Goal: Check status: Check status

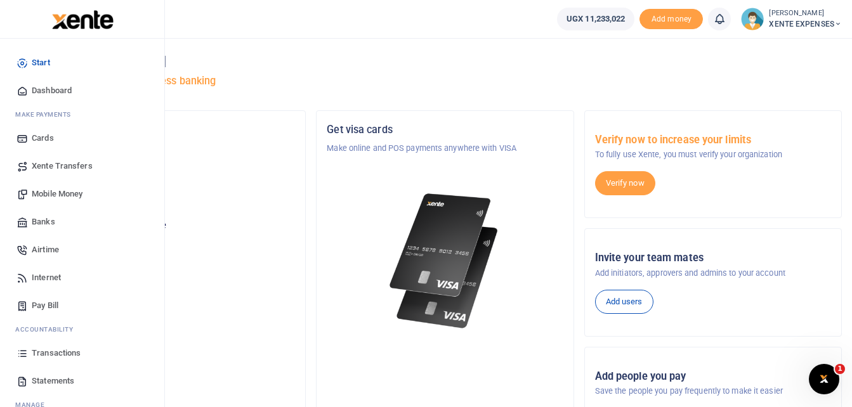
click at [63, 351] on span "Transactions" at bounding box center [56, 353] width 49 height 13
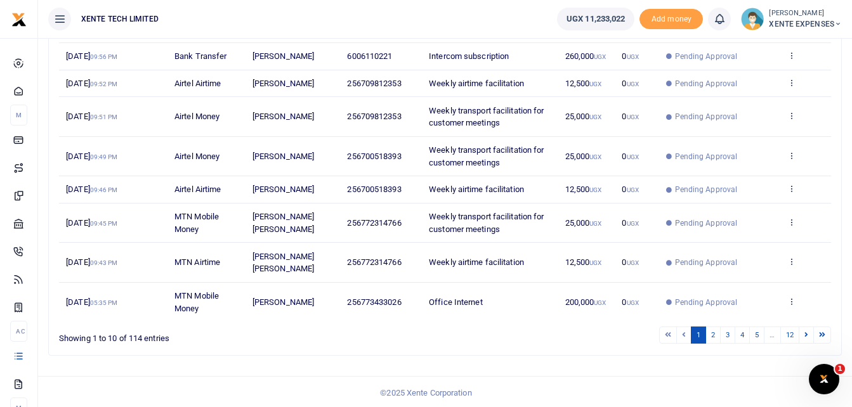
scroll to position [263, 0]
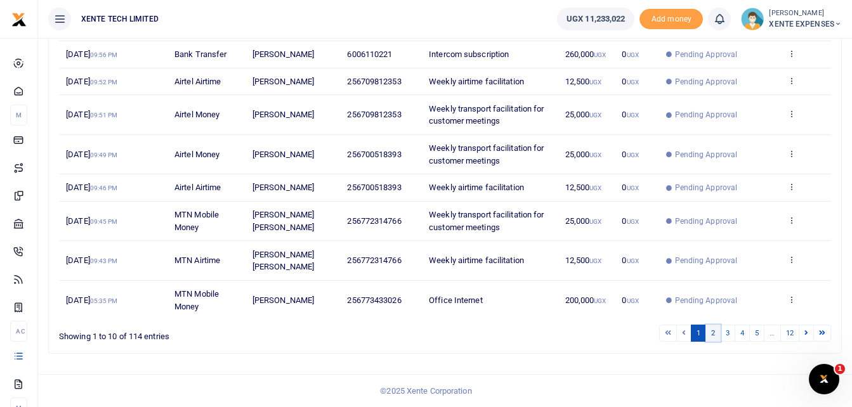
click at [716, 332] on link "2" at bounding box center [712, 333] width 15 height 17
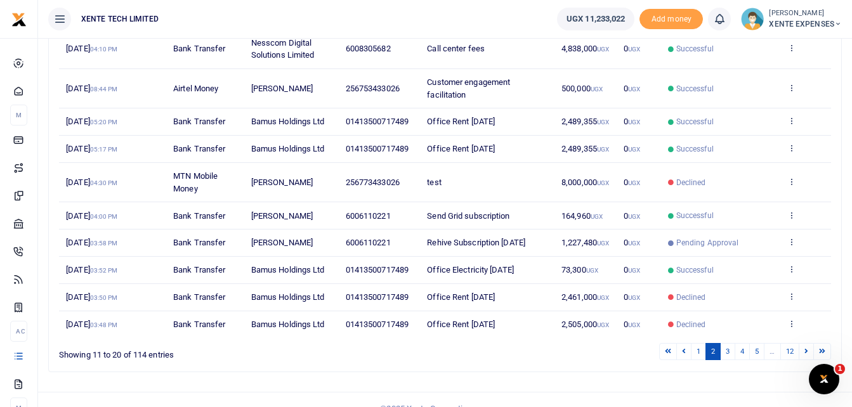
scroll to position [238, 0]
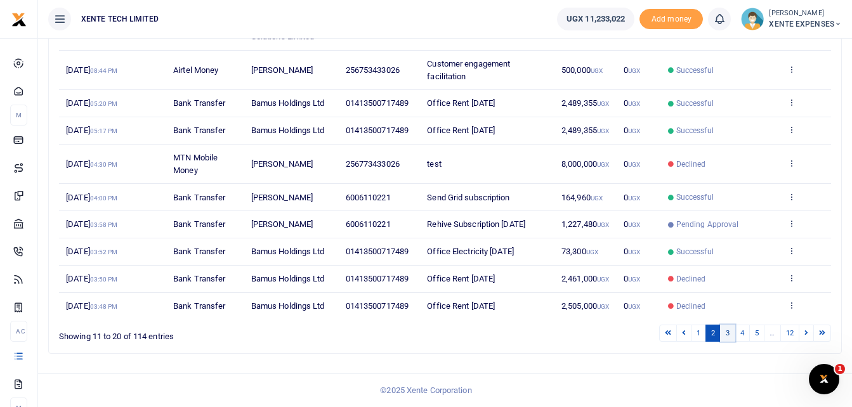
click at [729, 332] on link "3" at bounding box center [727, 333] width 15 height 17
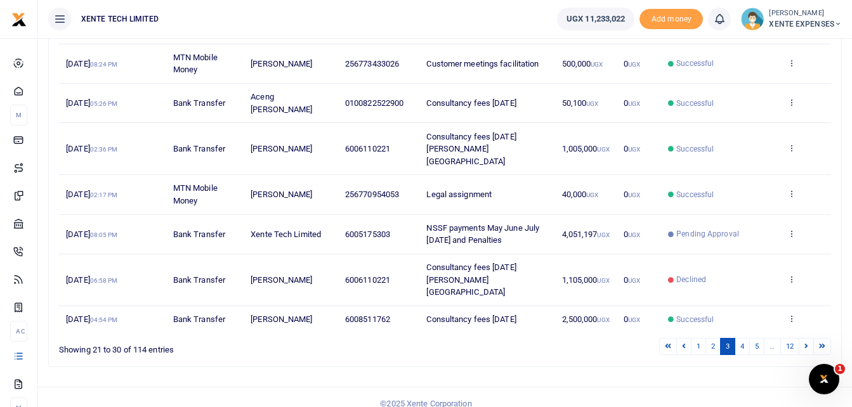
scroll to position [312, 0]
click at [742, 338] on link "4" at bounding box center [742, 346] width 15 height 17
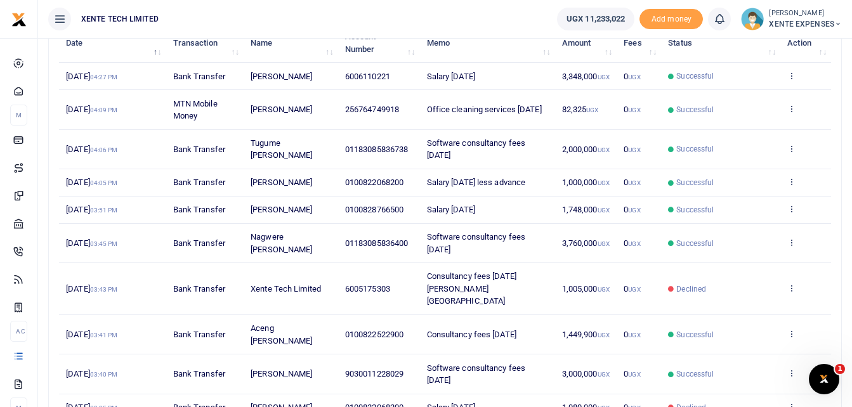
scroll to position [275, 0]
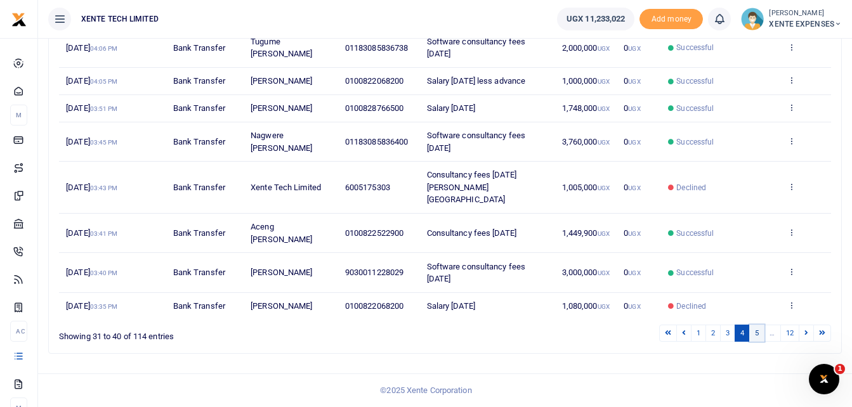
click at [758, 335] on link "5" at bounding box center [756, 333] width 15 height 17
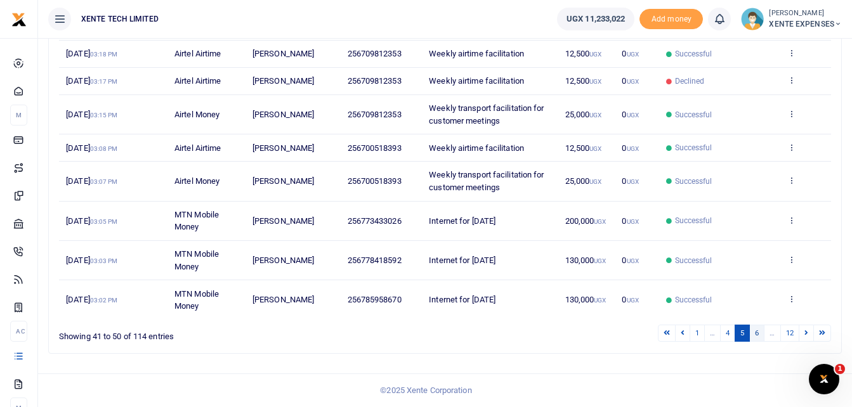
click at [763, 331] on link "6" at bounding box center [756, 333] width 15 height 17
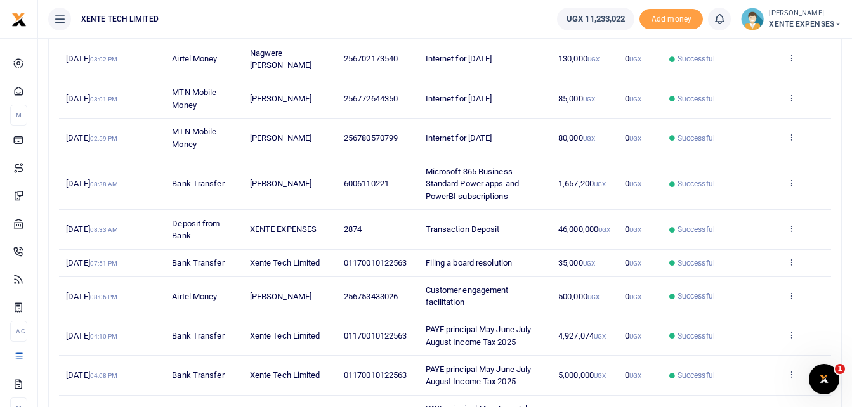
scroll to position [312, 0]
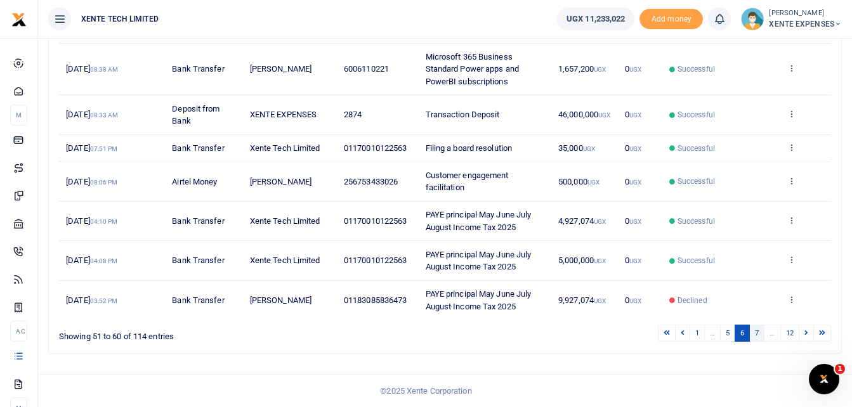
click at [759, 332] on link "7" at bounding box center [756, 333] width 15 height 17
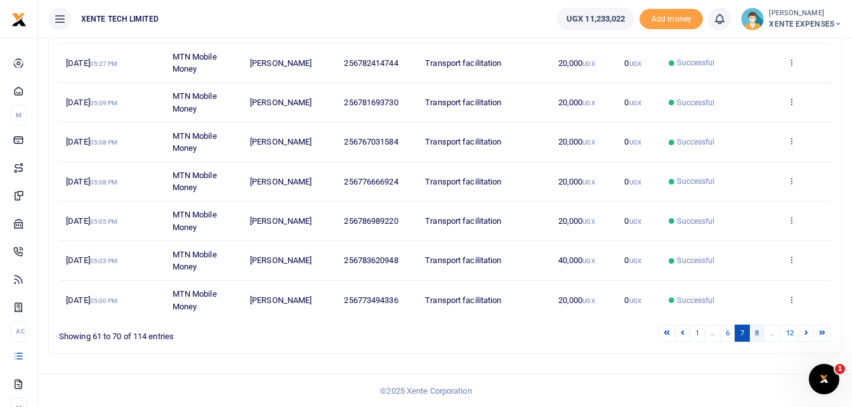
click at [761, 332] on link "8" at bounding box center [756, 333] width 15 height 17
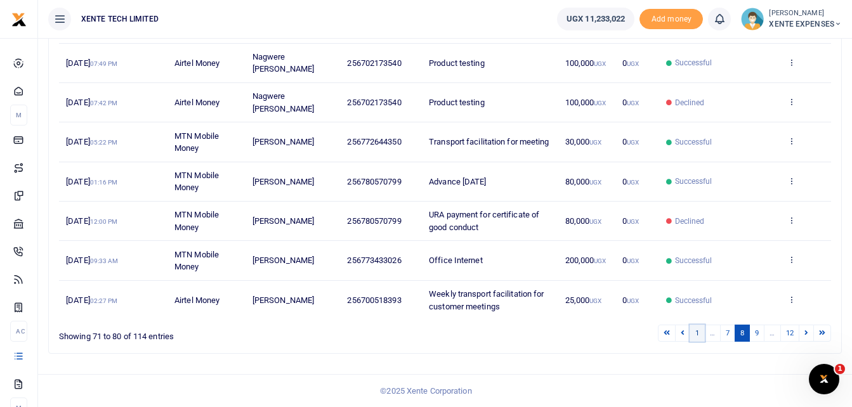
click at [695, 330] on link "1" at bounding box center [697, 333] width 15 height 17
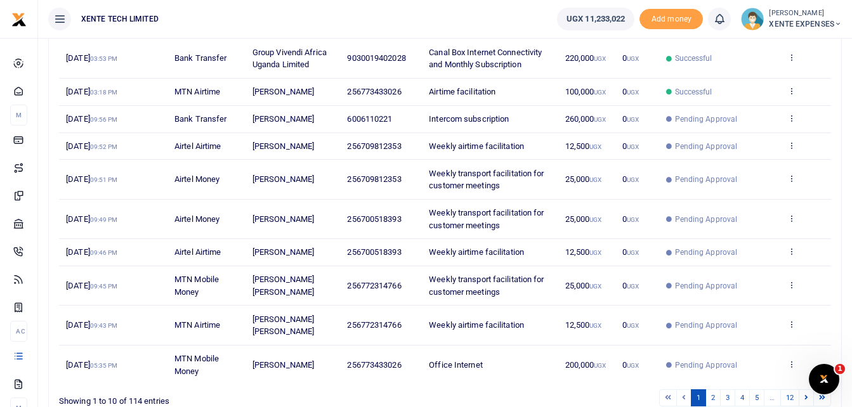
scroll to position [9, 0]
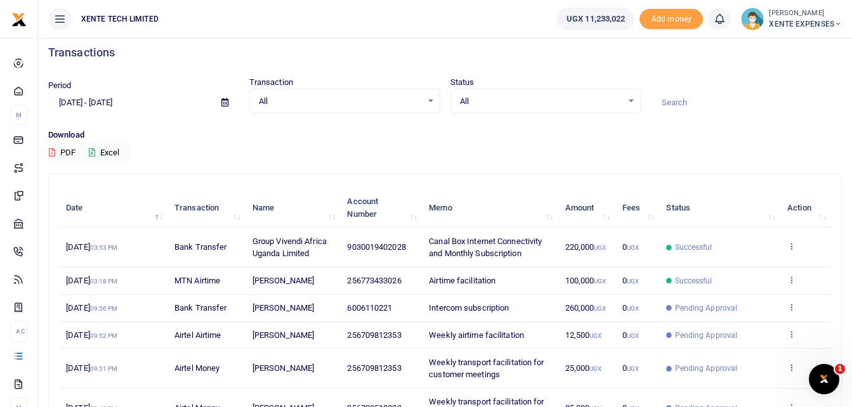
click at [487, 256] on span "Canal Box Internet Connectivity and Monthly Subscription" at bounding box center [485, 248] width 113 height 22
click at [789, 248] on icon at bounding box center [791, 246] width 8 height 9
click at [737, 266] on link "View details" at bounding box center [745, 268] width 100 height 18
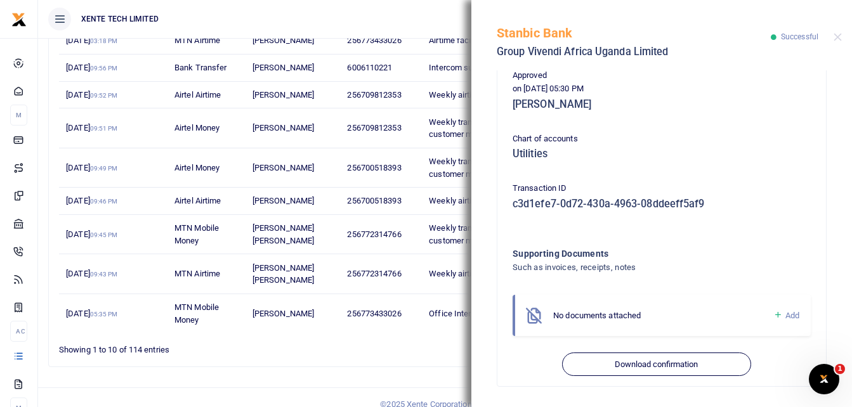
scroll to position [263, 0]
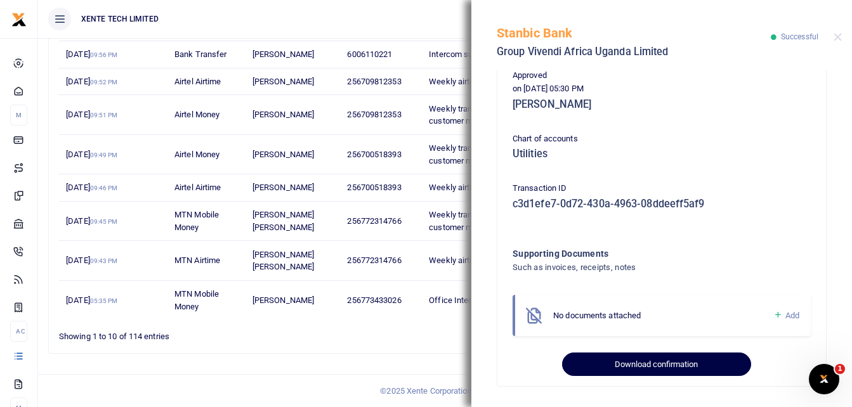
click at [686, 368] on button "Download confirmation" at bounding box center [656, 365] width 188 height 24
